Goal: Transaction & Acquisition: Purchase product/service

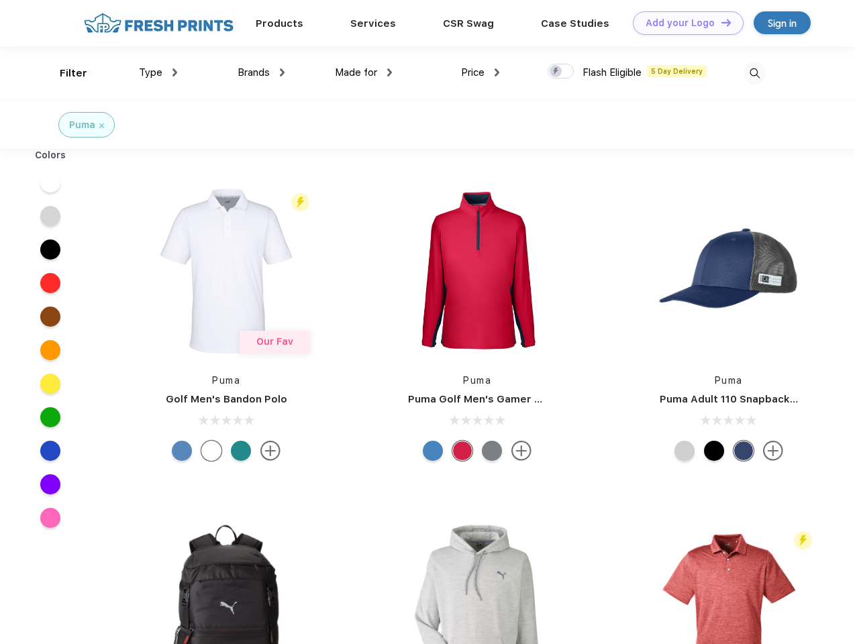
click at [683, 23] on link "Add your Logo Design Tool" at bounding box center [688, 22] width 111 height 23
click at [0, 0] on div "Design Tool" at bounding box center [0, 0] width 0 height 0
click at [720, 22] on link "Add your Logo Design Tool" at bounding box center [688, 22] width 111 height 23
click at [64, 73] on div "Filter" at bounding box center [74, 73] width 28 height 15
click at [158, 72] on span "Type" at bounding box center [150, 72] width 23 height 12
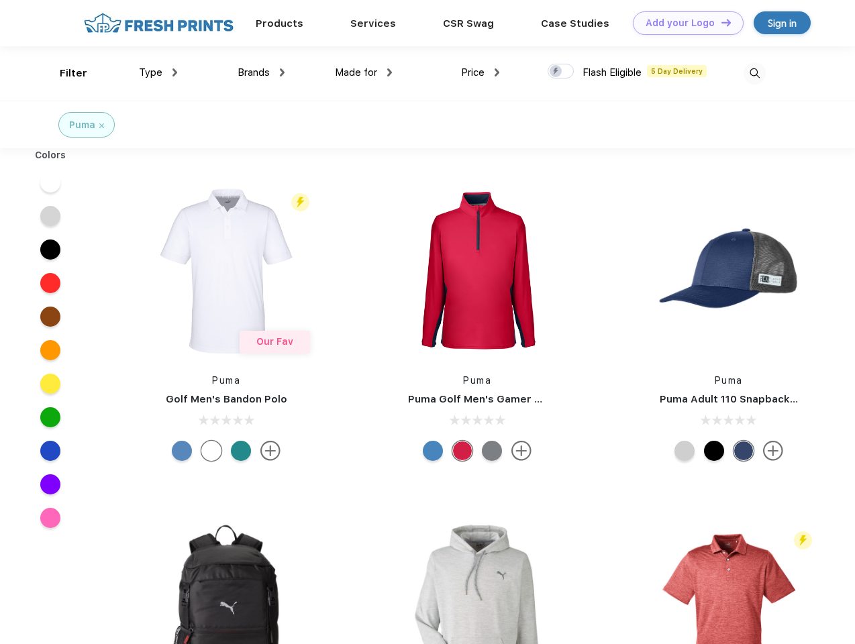
click at [261, 72] on span "Brands" at bounding box center [254, 72] width 32 height 12
click at [364, 72] on span "Made for" at bounding box center [356, 72] width 42 height 12
click at [481, 72] on span "Price" at bounding box center [472, 72] width 23 height 12
click at [561, 72] on div at bounding box center [561, 71] width 26 height 15
click at [556, 72] on input "checkbox" at bounding box center [552, 67] width 9 height 9
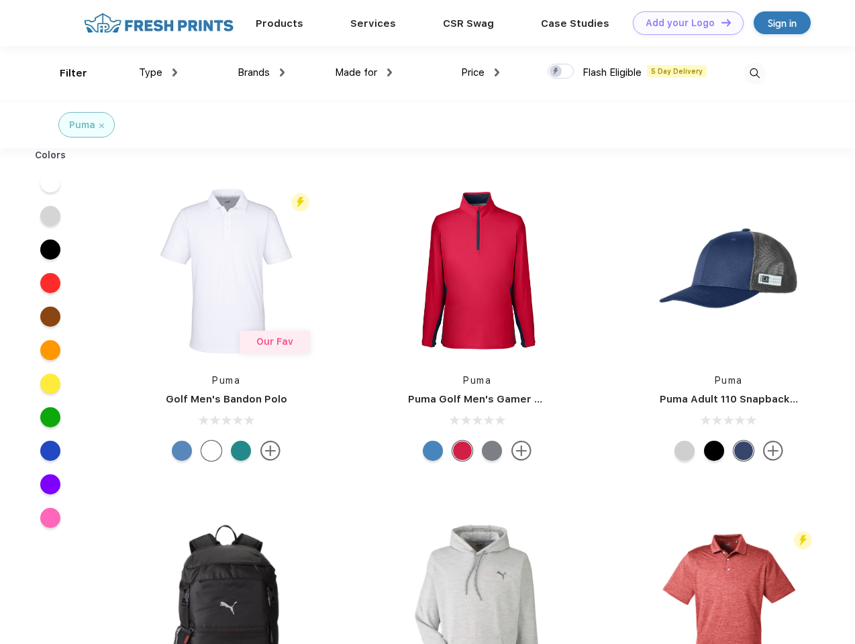
click at [754, 73] on img at bounding box center [755, 73] width 22 height 22
